Goal: Navigation & Orientation: Find specific page/section

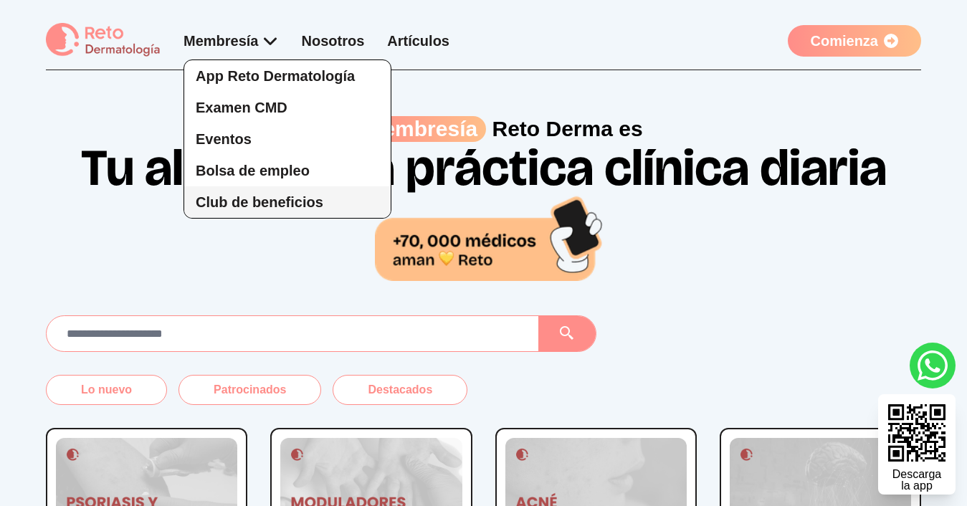
click at [266, 199] on span "Club de beneficios" at bounding box center [260, 202] width 128 height 16
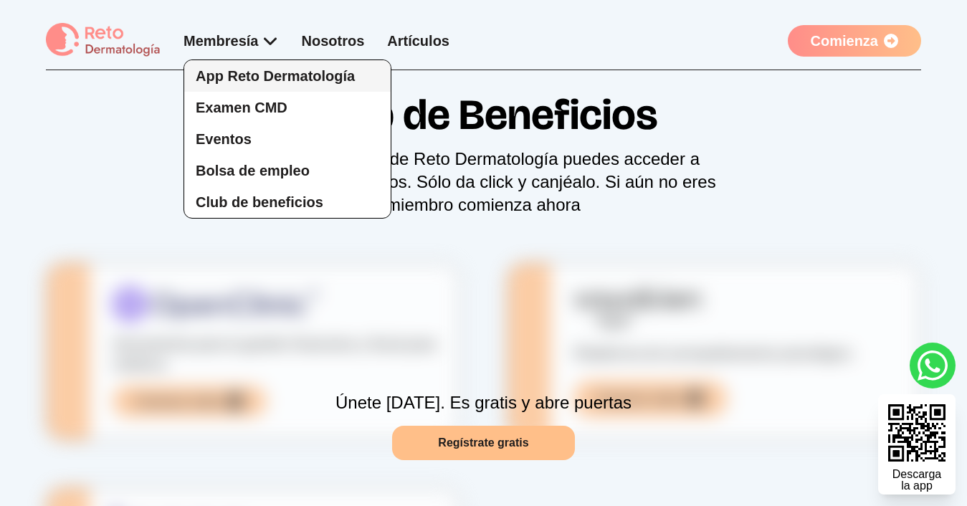
click at [261, 81] on span "App Reto Dermatología" at bounding box center [275, 76] width 159 height 16
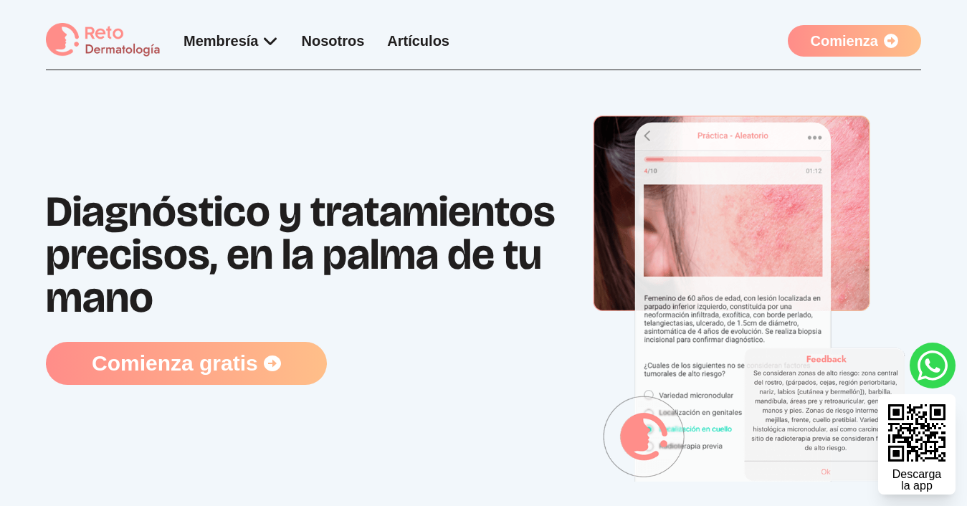
click at [242, 364] on span "Comienza gratis" at bounding box center [175, 364] width 166 height 26
